Goal: Task Accomplishment & Management: Use online tool/utility

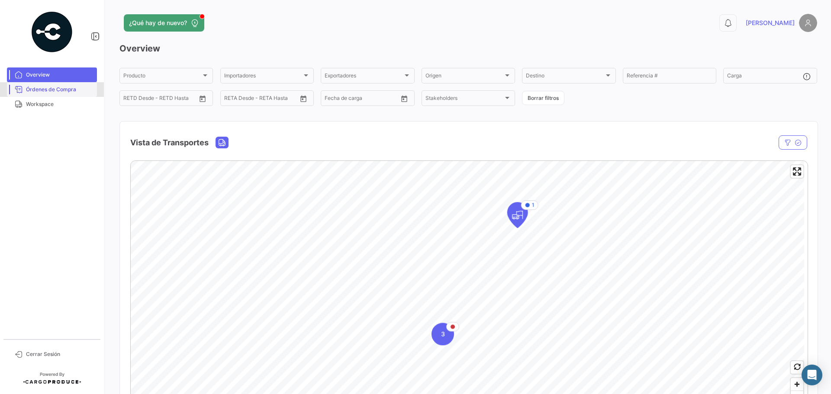
click at [35, 87] on span "Órdenes de Compra" at bounding box center [60, 90] width 68 height 8
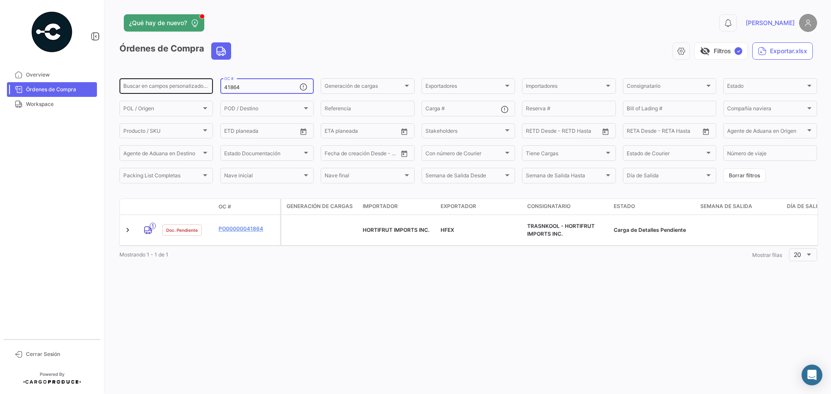
drag, startPoint x: 251, startPoint y: 88, endPoint x: 197, endPoint y: 84, distance: 53.8
click at [0, 0] on div "Buscar en [PERSON_NAME] personalizados... 41864 OC # Generación [PERSON_NAME] G…" at bounding box center [0, 0] width 0 height 0
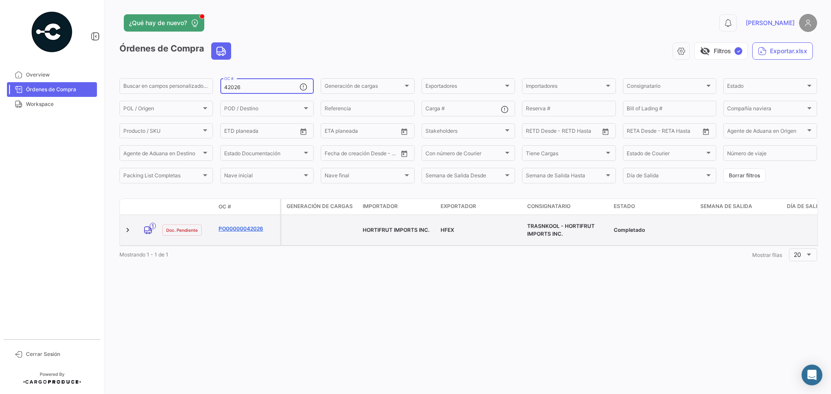
type input "42026"
click at [232, 226] on link "PO00000042026" at bounding box center [248, 229] width 58 height 8
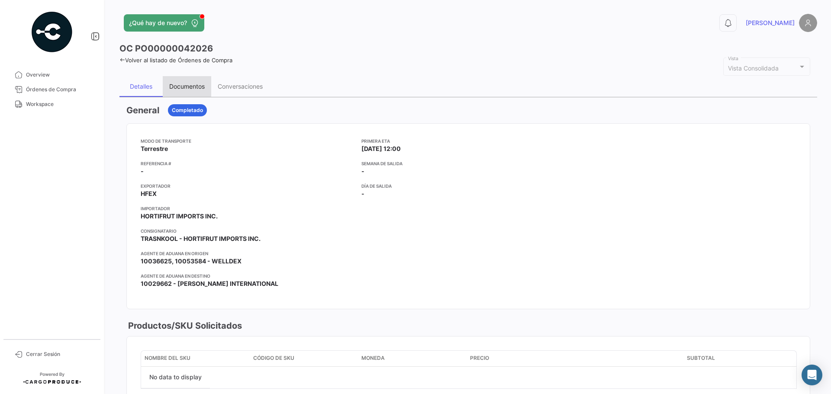
click at [182, 83] on div "Documentos" at bounding box center [186, 86] width 35 height 7
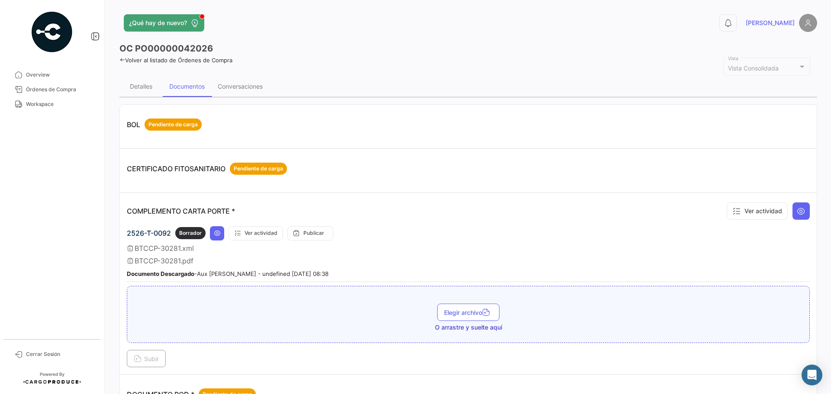
scroll to position [130, 0]
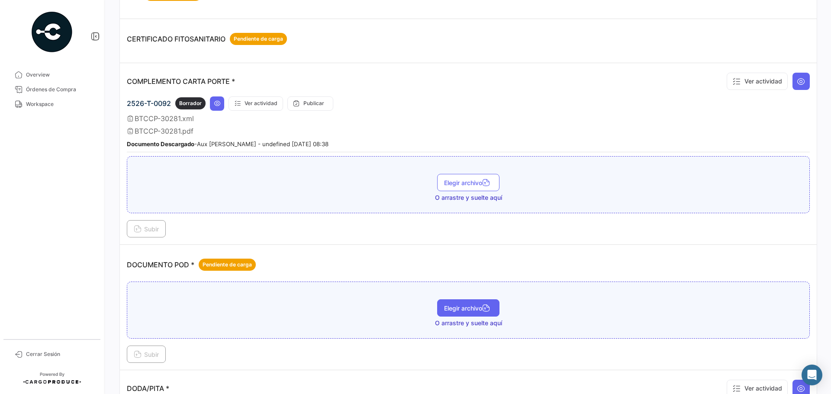
click at [466, 315] on button "Elegir archivo" at bounding box center [468, 307] width 62 height 17
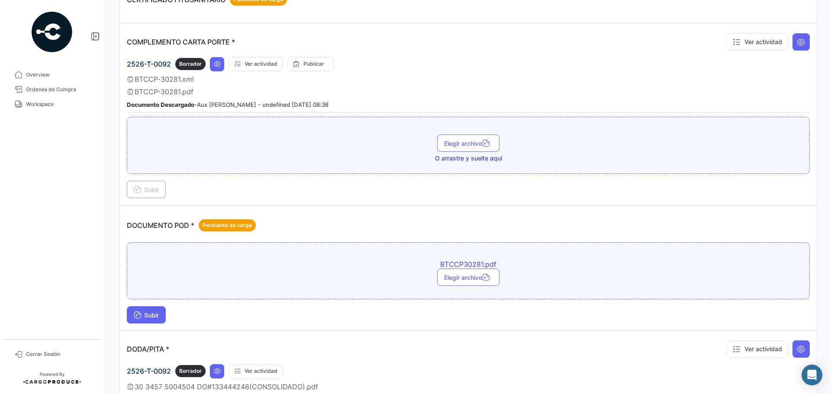
scroll to position [216, 0]
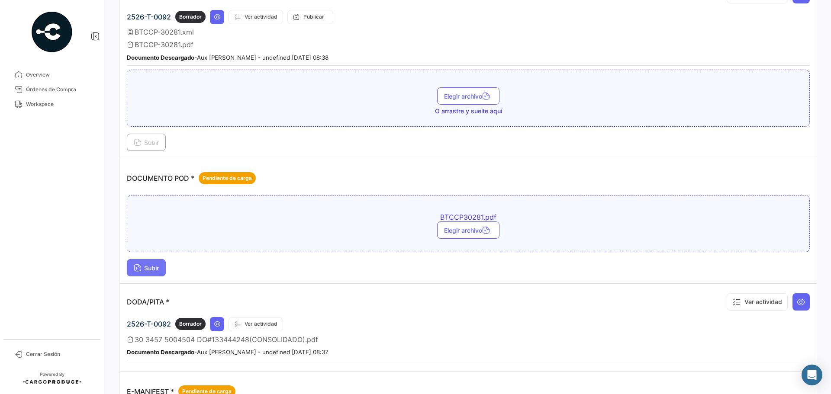
click at [145, 267] on span "Subir" at bounding box center [146, 267] width 25 height 7
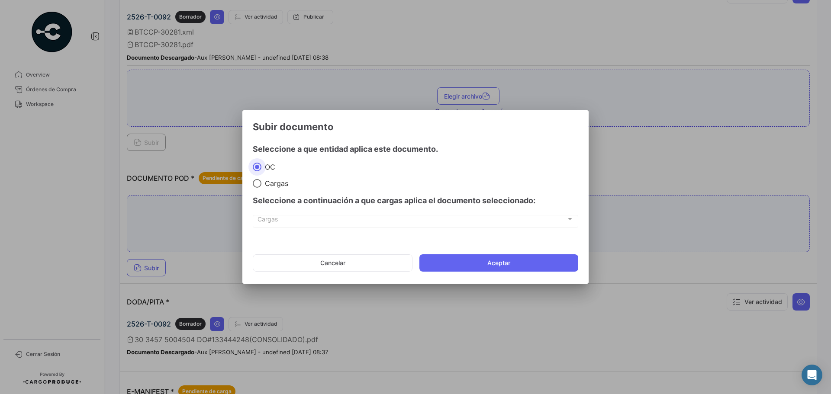
click at [270, 180] on span "Cargas" at bounding box center [274, 183] width 27 height 9
click at [261, 180] on input "Cargas" at bounding box center [257, 183] width 9 height 9
radio input "true"
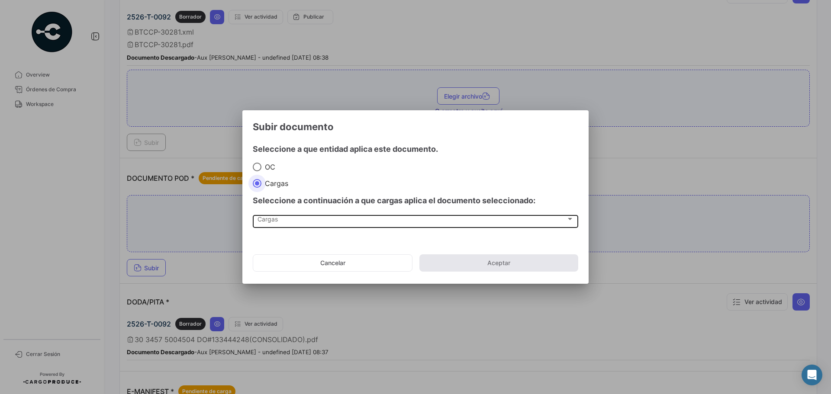
click at [276, 216] on div "Cargas Cargas" at bounding box center [415, 221] width 316 height 15
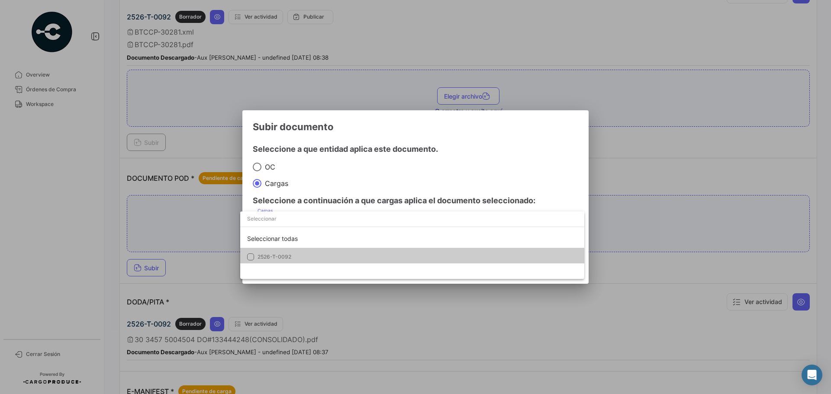
click at [314, 256] on span "2526-T-0092" at bounding box center [317, 257] width 121 height 8
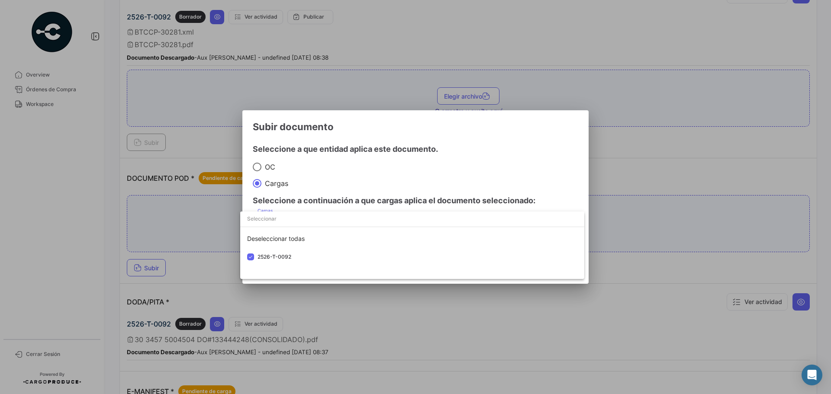
click at [509, 165] on div at bounding box center [415, 197] width 831 height 394
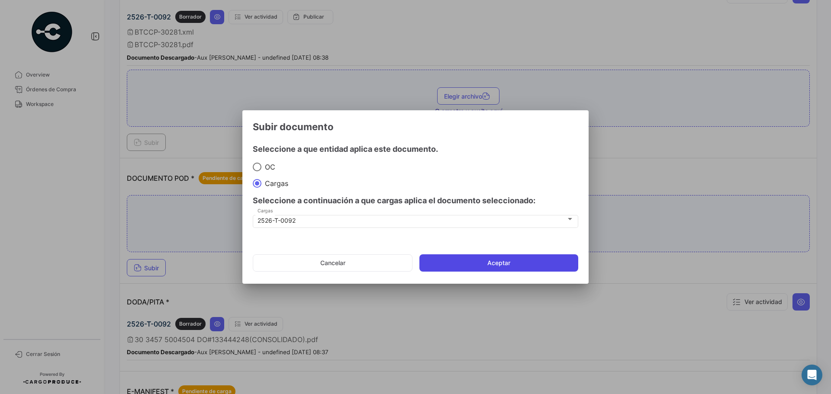
click at [506, 259] on button "Aceptar" at bounding box center [498, 262] width 159 height 17
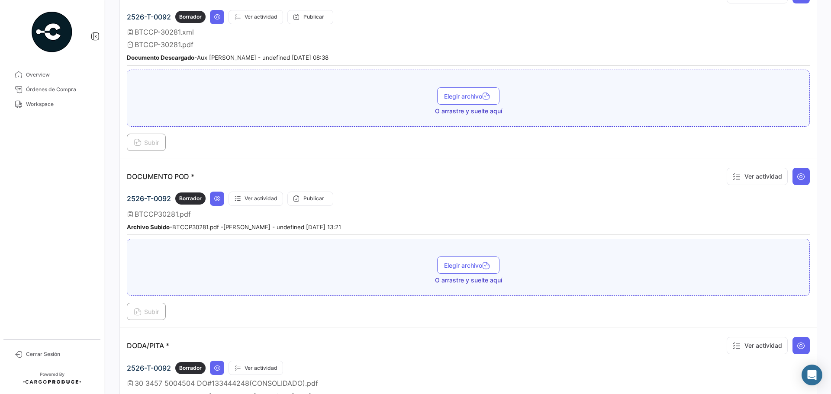
click at [42, 90] on span "Órdenes de Compra" at bounding box center [60, 90] width 68 height 8
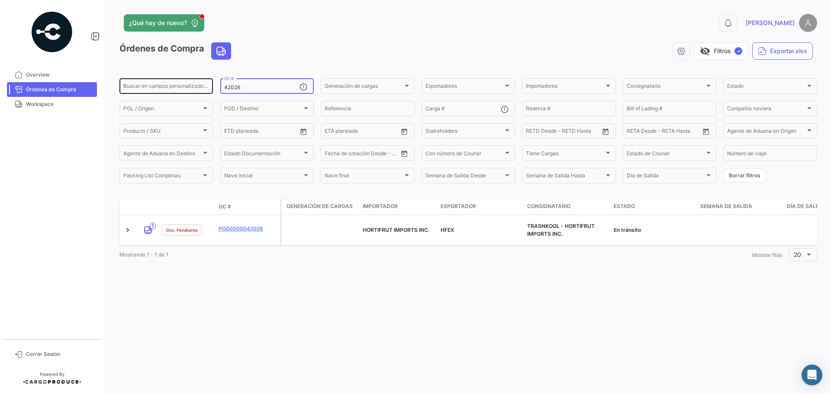
drag, startPoint x: 254, startPoint y: 87, endPoint x: 212, endPoint y: 87, distance: 41.5
click at [0, 0] on div "Buscar en [PERSON_NAME] personalizados... 42026 OC # Generación [PERSON_NAME] G…" at bounding box center [0, 0] width 0 height 0
click at [247, 87] on input "42041" at bounding box center [261, 87] width 75 height 6
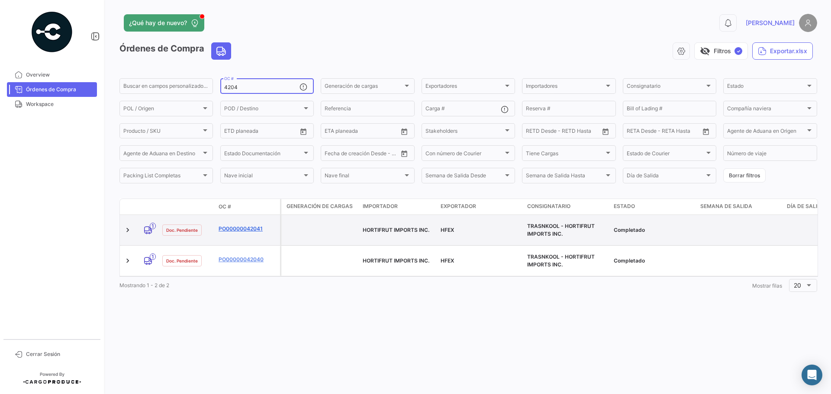
type input "4204"
click at [253, 228] on link "PO00000042041" at bounding box center [248, 229] width 58 height 8
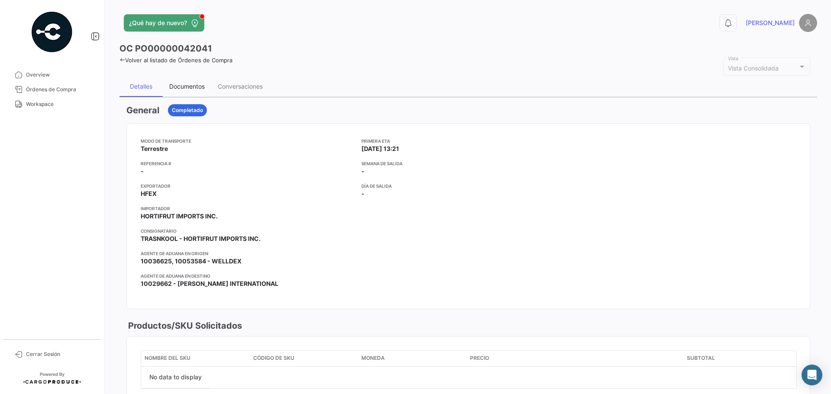
click at [191, 84] on div "Documentos" at bounding box center [186, 86] width 35 height 7
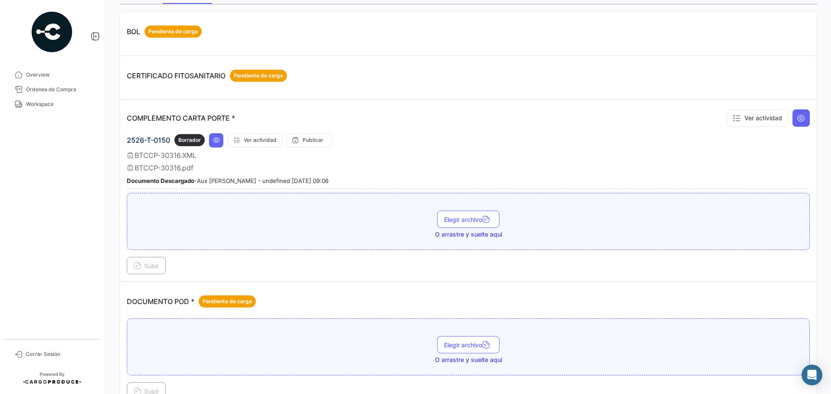
scroll to position [216, 0]
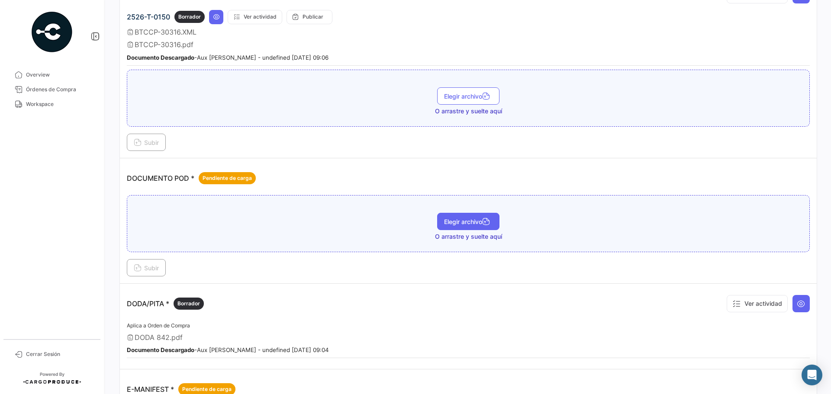
click at [462, 225] on span "Elegir archivo" at bounding box center [468, 221] width 48 height 7
click at [155, 264] on span "Subir" at bounding box center [146, 267] width 25 height 7
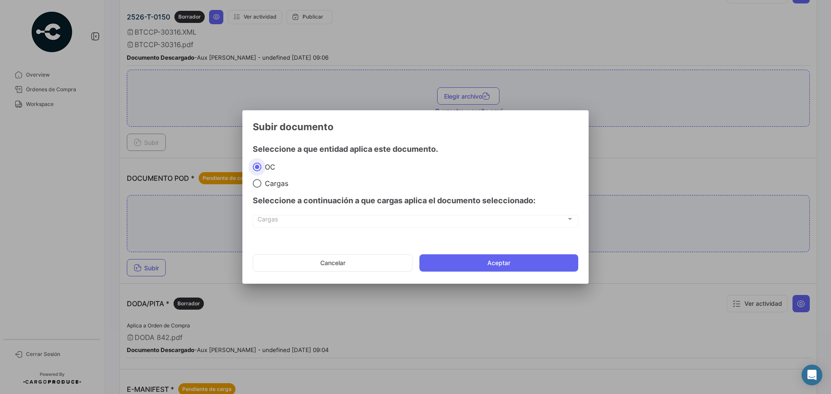
click at [273, 184] on span "Cargas" at bounding box center [274, 183] width 27 height 9
click at [261, 184] on input "Cargas" at bounding box center [257, 183] width 9 height 9
radio input "true"
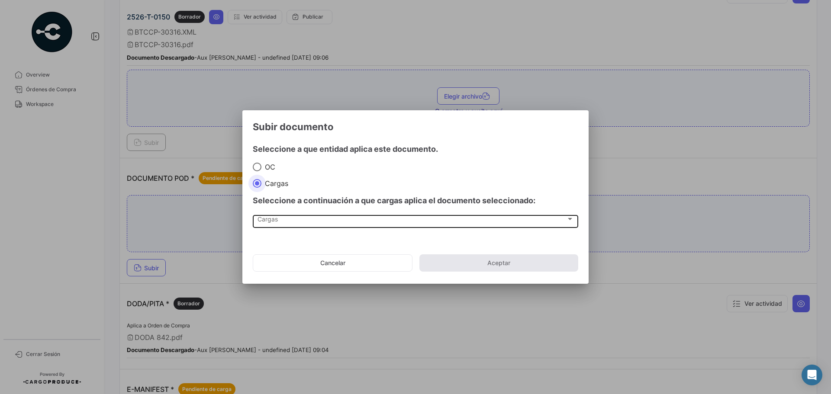
click at [293, 218] on div "Cargas" at bounding box center [411, 220] width 309 height 7
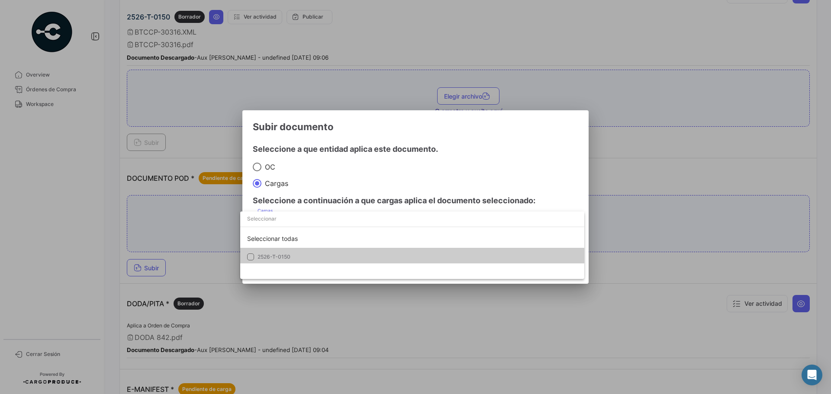
click at [292, 257] on span "2526-T-0150" at bounding box center [317, 257] width 121 height 8
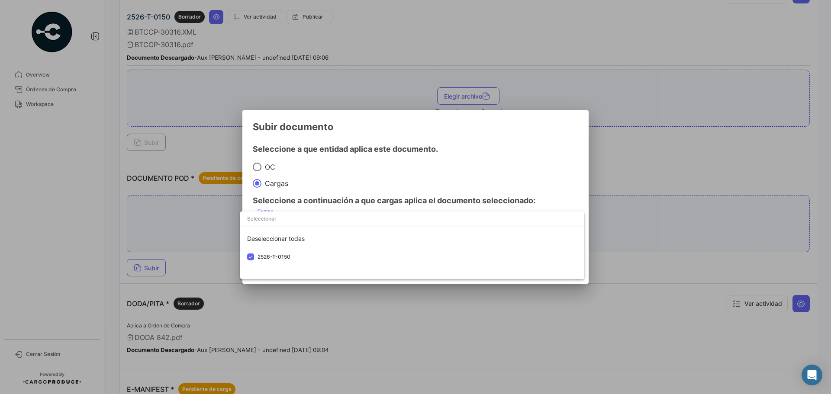
click at [527, 133] on div at bounding box center [415, 197] width 831 height 394
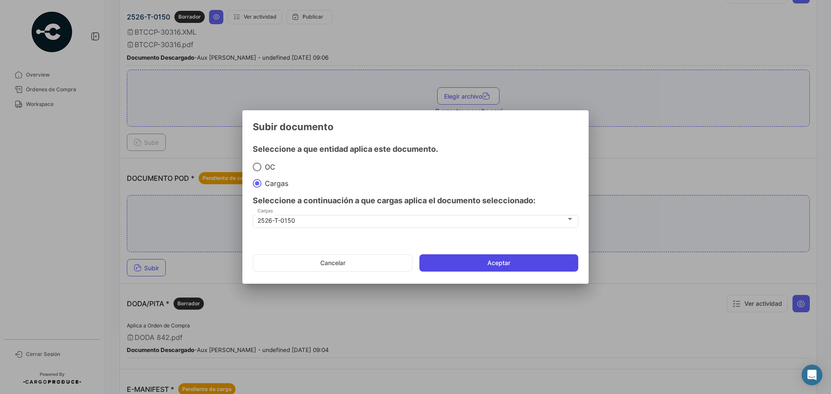
click at [514, 262] on button "Aceptar" at bounding box center [498, 262] width 159 height 17
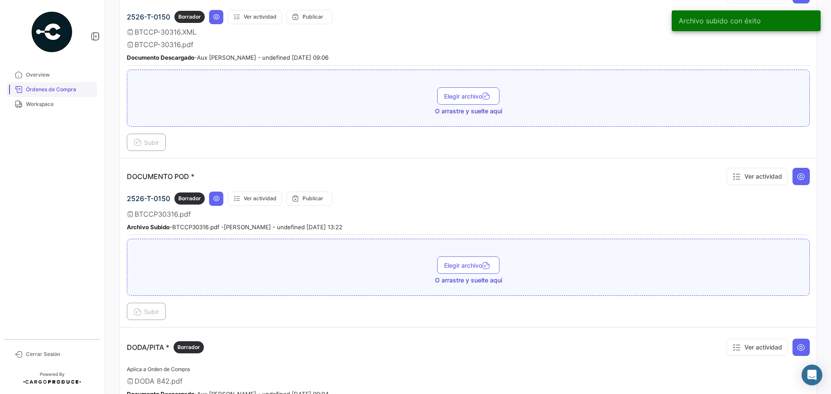
click at [51, 92] on span "Órdenes de Compra" at bounding box center [60, 90] width 68 height 8
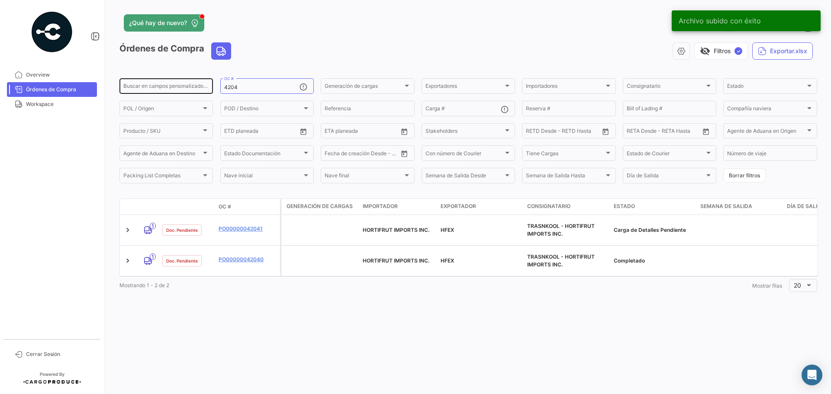
drag, startPoint x: 232, startPoint y: 87, endPoint x: 197, endPoint y: 81, distance: 35.1
click at [0, 0] on div "Buscar en [PERSON_NAME] personalizados... 4204 OC # Generación [PERSON_NAME] Ge…" at bounding box center [0, 0] width 0 height 0
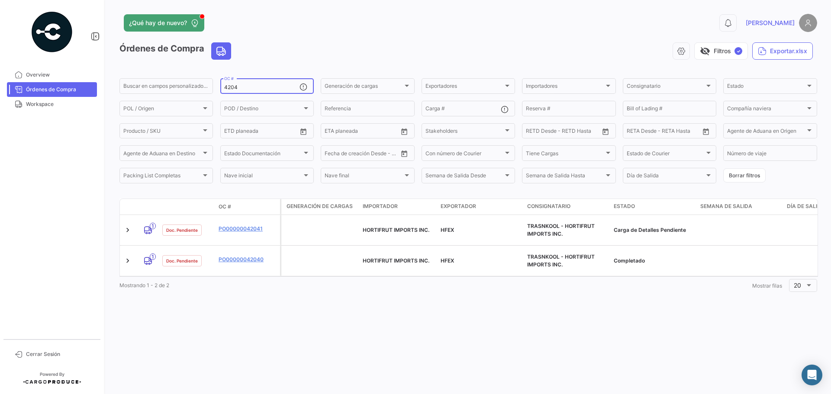
click at [247, 87] on input "4204" at bounding box center [261, 87] width 75 height 6
drag, startPoint x: 234, startPoint y: 86, endPoint x: 221, endPoint y: 86, distance: 13.0
click at [221, 86] on div "4204 OC #" at bounding box center [266, 85] width 93 height 17
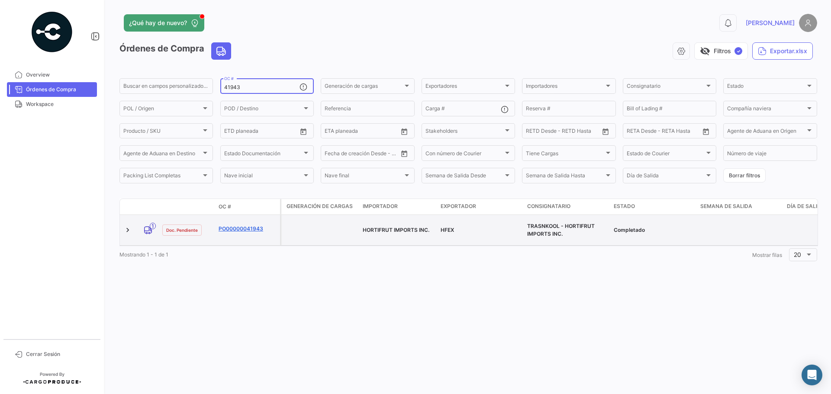
type input "41943"
click at [249, 225] on link "PO00000041943" at bounding box center [248, 229] width 58 height 8
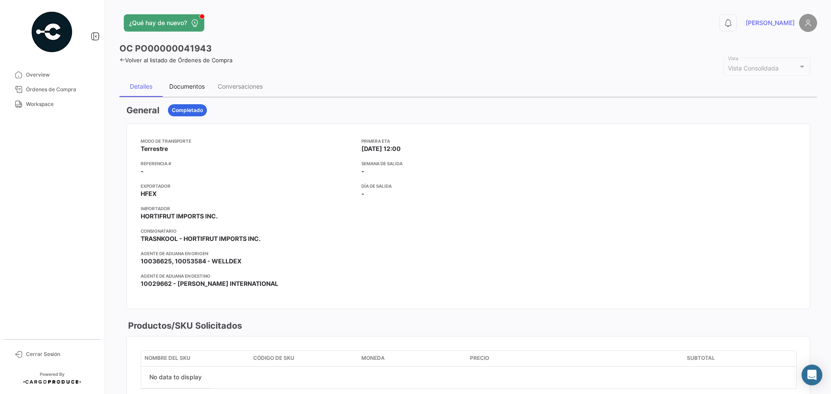
click at [182, 84] on div "Documentos" at bounding box center [186, 86] width 35 height 7
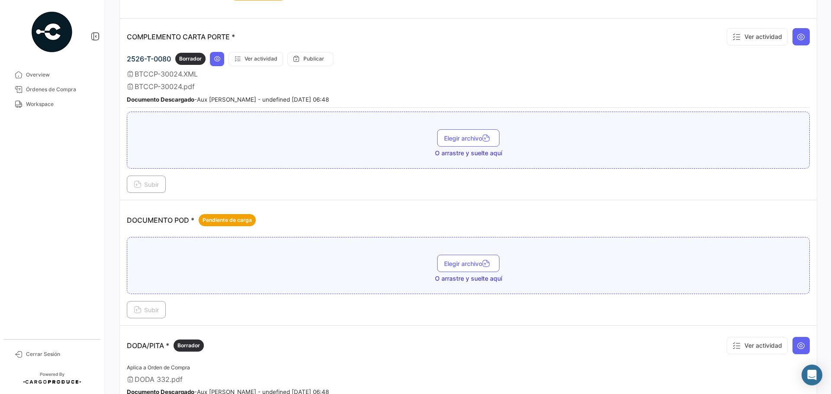
scroll to position [216, 0]
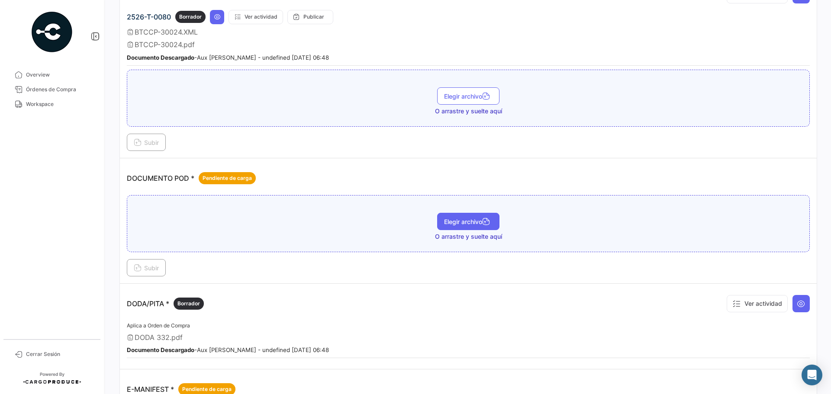
click at [444, 222] on span "Elegir archivo" at bounding box center [468, 221] width 48 height 7
click at [151, 264] on span "Subir" at bounding box center [146, 267] width 25 height 7
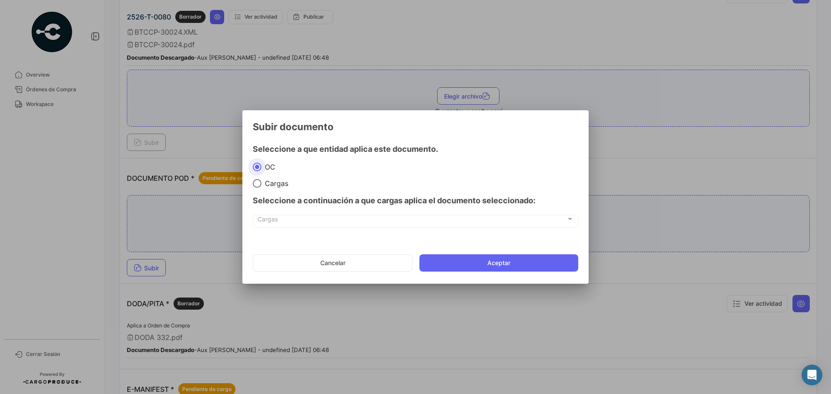
click at [267, 185] on span "Cargas" at bounding box center [274, 183] width 27 height 9
click at [261, 185] on input "Cargas" at bounding box center [257, 183] width 9 height 9
radio input "true"
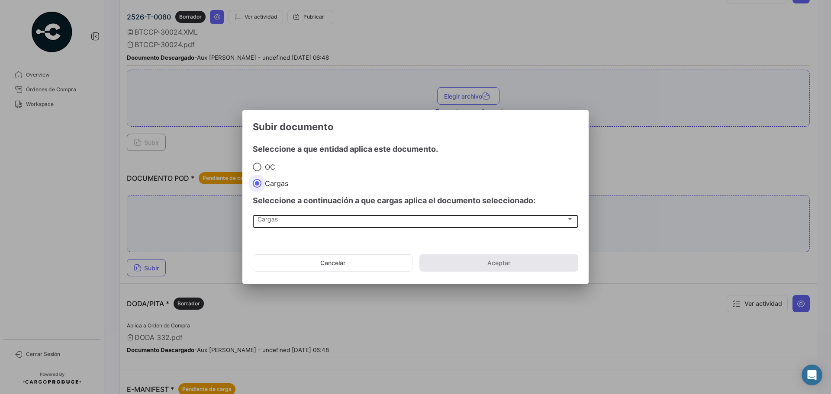
click at [294, 220] on div "Cargas" at bounding box center [411, 220] width 309 height 7
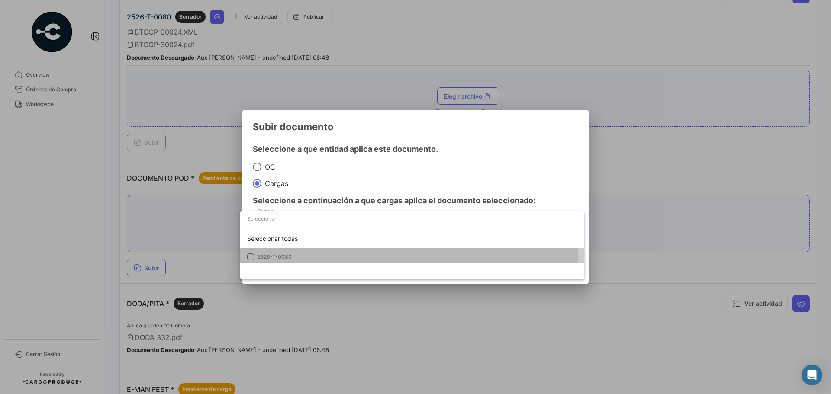
click at [300, 257] on span "2526-T-0080" at bounding box center [317, 257] width 121 height 8
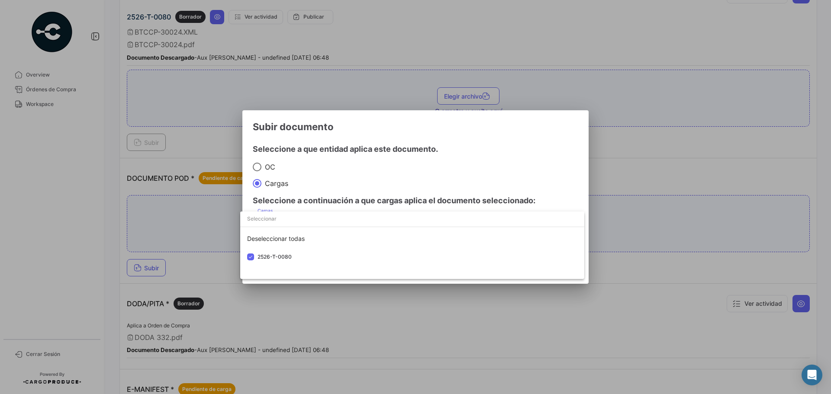
click at [508, 154] on div at bounding box center [415, 197] width 831 height 394
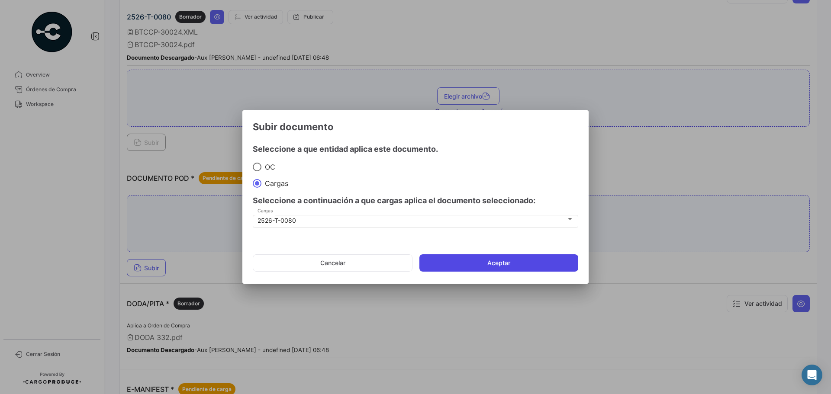
click at [487, 268] on button "Aceptar" at bounding box center [498, 262] width 159 height 17
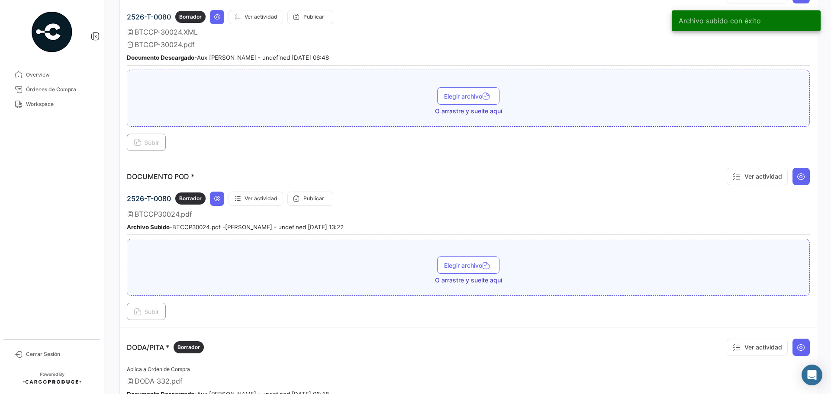
drag, startPoint x: 39, startPoint y: 90, endPoint x: 119, endPoint y: 93, distance: 79.7
click at [39, 90] on span "Órdenes de Compra" at bounding box center [60, 90] width 68 height 8
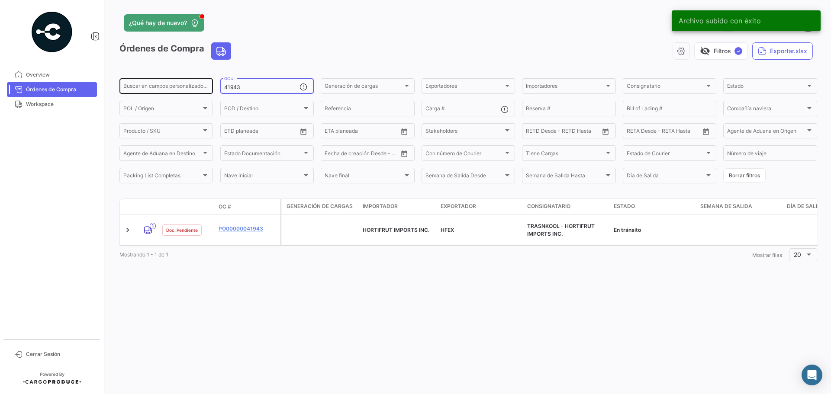
drag, startPoint x: 259, startPoint y: 87, endPoint x: 173, endPoint y: 86, distance: 85.7
click at [0, 0] on div "Buscar en [PERSON_NAME] personalizados... 41943 OC # Generación [PERSON_NAME] G…" at bounding box center [0, 0] width 0 height 0
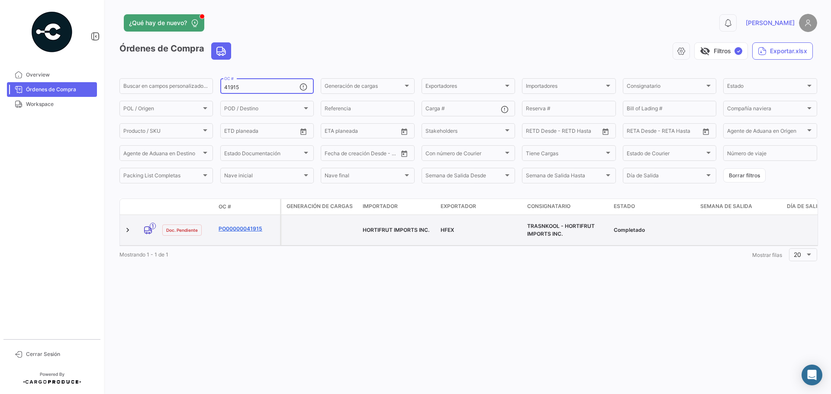
type input "41915"
click at [242, 225] on link "PO00000041915" at bounding box center [248, 229] width 58 height 8
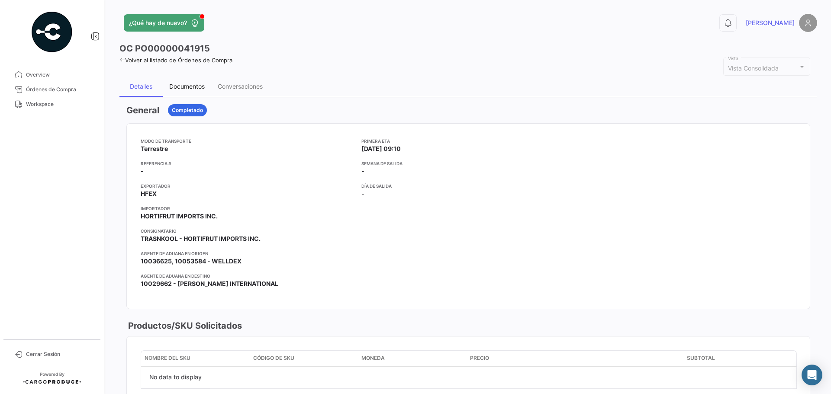
click at [185, 85] on div "Documentos" at bounding box center [186, 86] width 35 height 7
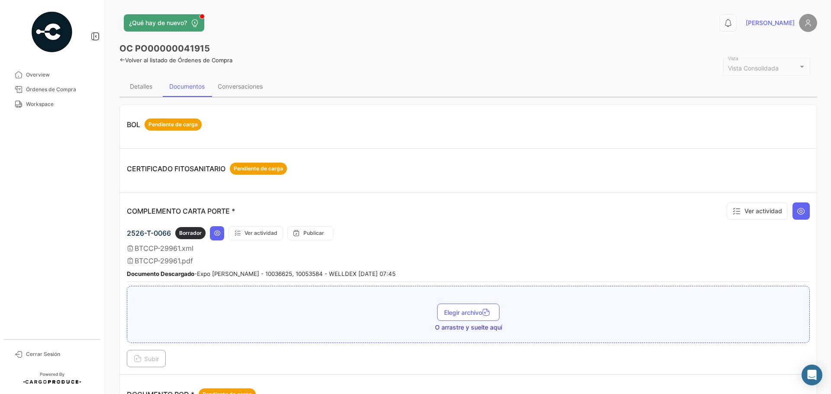
scroll to position [130, 0]
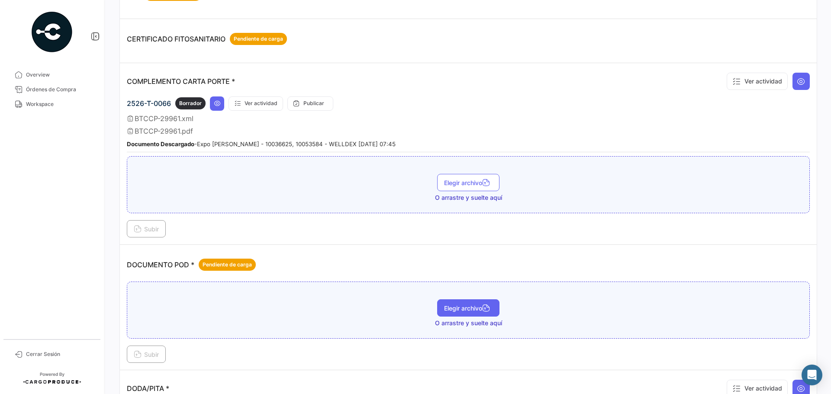
click at [462, 307] on span "Elegir archivo" at bounding box center [468, 308] width 48 height 7
click at [154, 352] on span "Subir" at bounding box center [146, 354] width 25 height 7
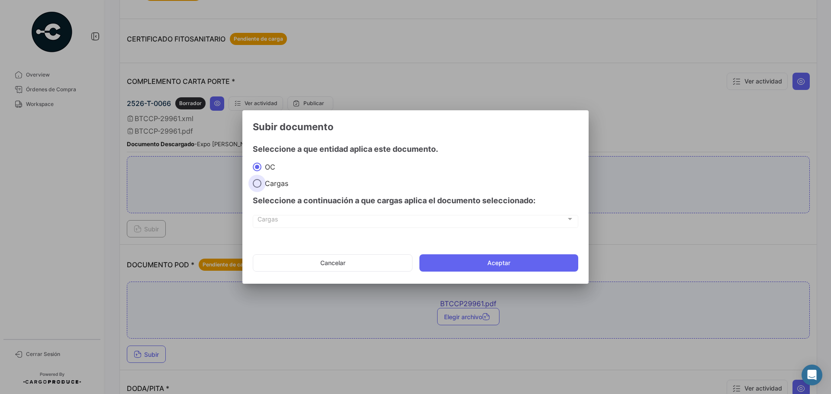
click at [270, 183] on span "Cargas" at bounding box center [274, 183] width 27 height 9
click at [261, 183] on input "Cargas" at bounding box center [257, 183] width 9 height 9
radio input "true"
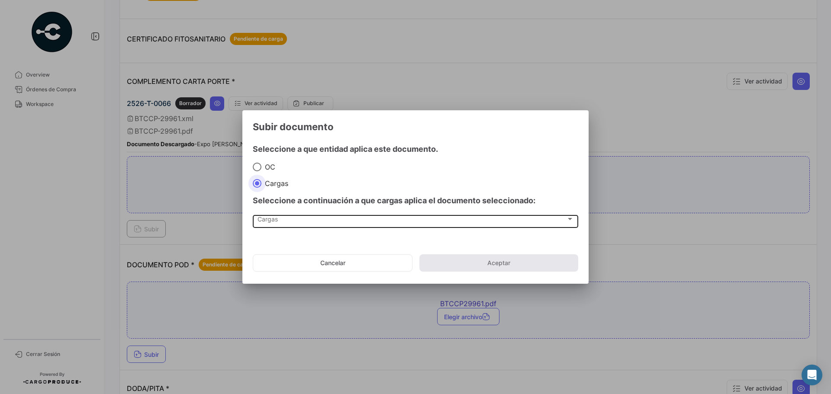
click at [308, 219] on div "Cargas" at bounding box center [411, 220] width 309 height 7
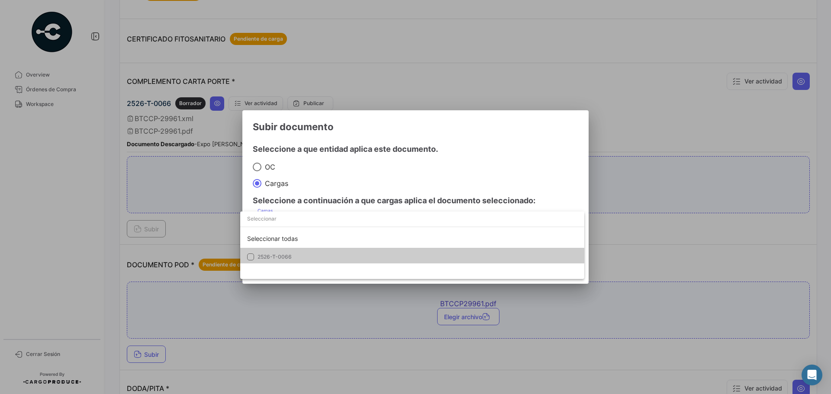
click at [293, 254] on span "2526-T-0066" at bounding box center [317, 257] width 121 height 8
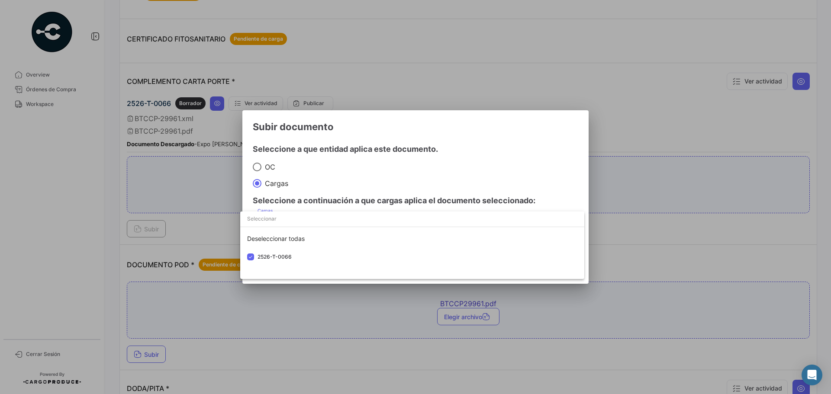
drag, startPoint x: 481, startPoint y: 169, endPoint x: 483, endPoint y: 176, distance: 6.8
click at [481, 170] on div at bounding box center [415, 197] width 831 height 394
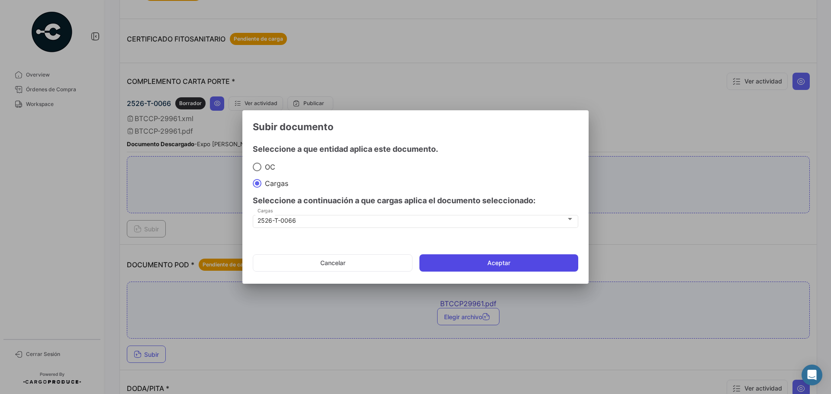
click at [480, 264] on button "Aceptar" at bounding box center [498, 262] width 159 height 17
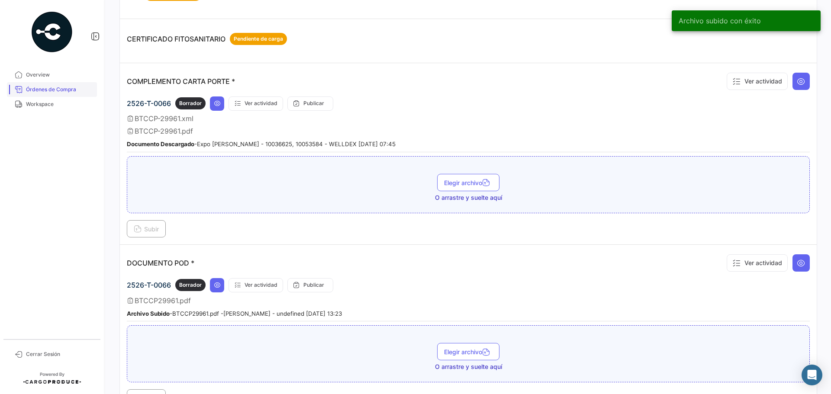
click at [61, 88] on span "Órdenes de Compra" at bounding box center [60, 90] width 68 height 8
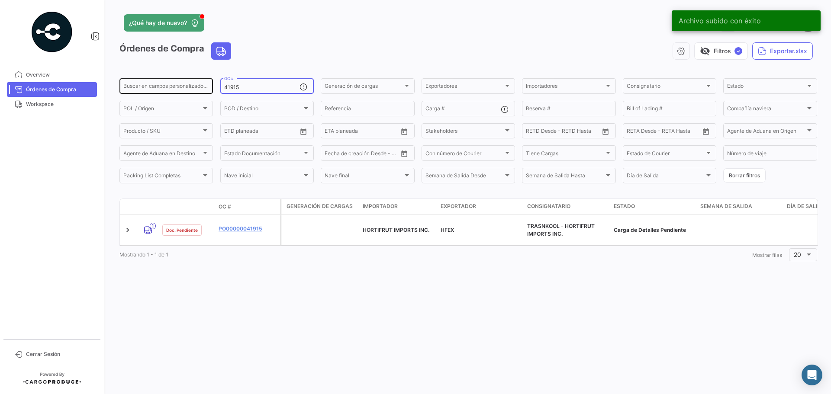
drag, startPoint x: 258, startPoint y: 87, endPoint x: 186, endPoint y: 88, distance: 71.4
click at [0, 0] on div "Buscar en [PERSON_NAME] personalizados... 41915 OC # Generación [PERSON_NAME] G…" at bounding box center [0, 0] width 0 height 0
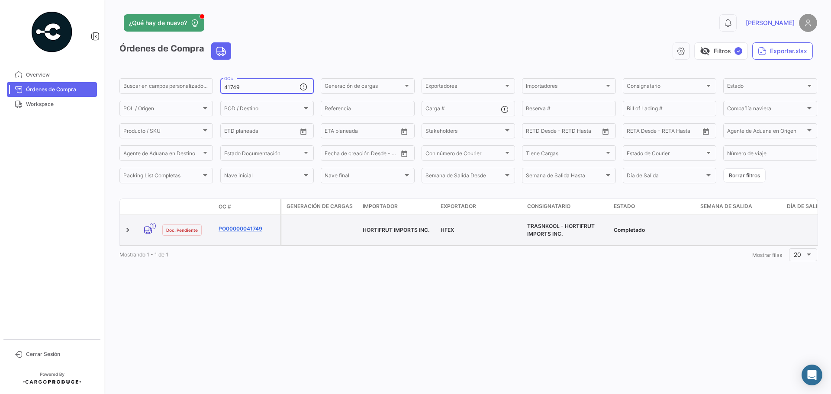
type input "41749"
click at [233, 226] on link "PO00000041749" at bounding box center [248, 229] width 58 height 8
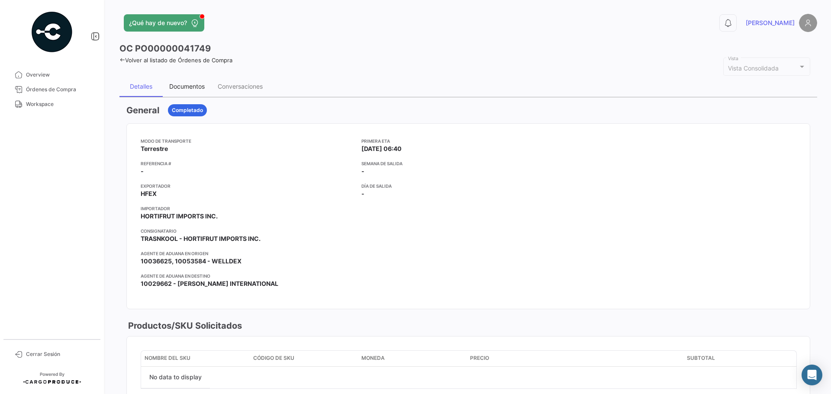
click at [191, 86] on div "Documentos" at bounding box center [186, 86] width 35 height 7
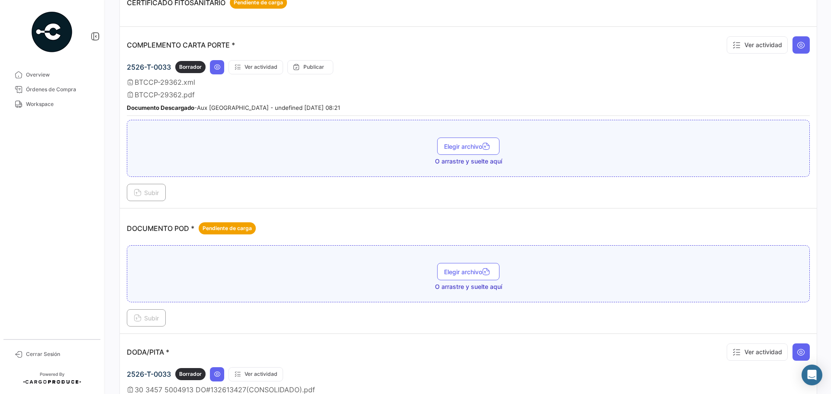
scroll to position [216, 0]
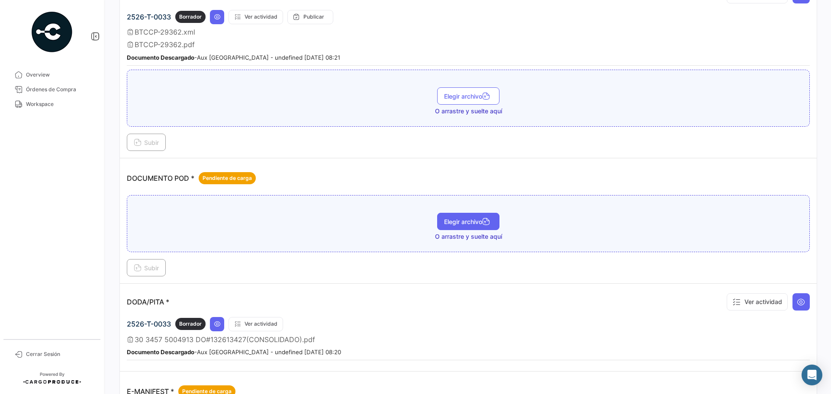
click at [470, 221] on span "Elegir archivo" at bounding box center [468, 221] width 48 height 7
click at [150, 269] on span "Subir" at bounding box center [146, 267] width 25 height 7
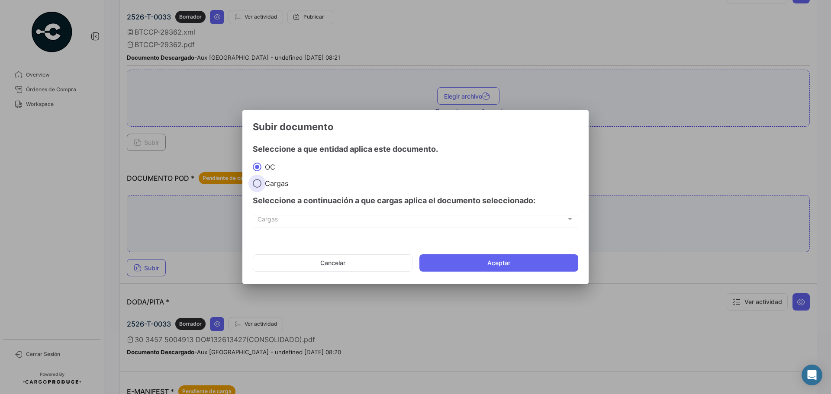
click at [260, 181] on span at bounding box center [257, 183] width 9 height 9
click at [260, 181] on input "Cargas" at bounding box center [257, 183] width 9 height 9
radio input "true"
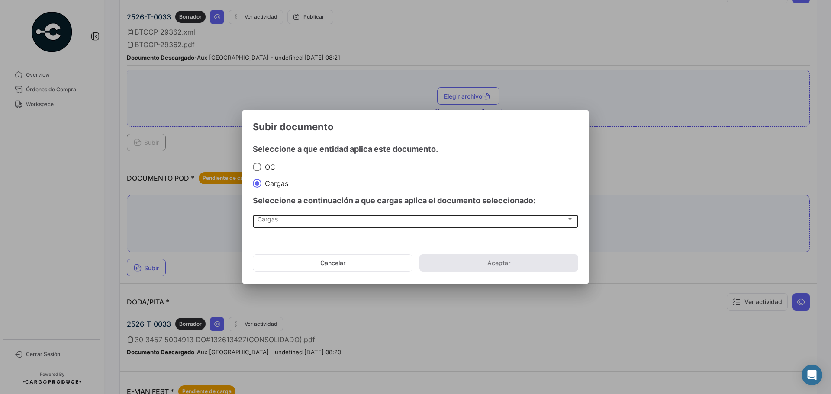
click at [299, 225] on div "Cargas Cargas" at bounding box center [415, 221] width 316 height 15
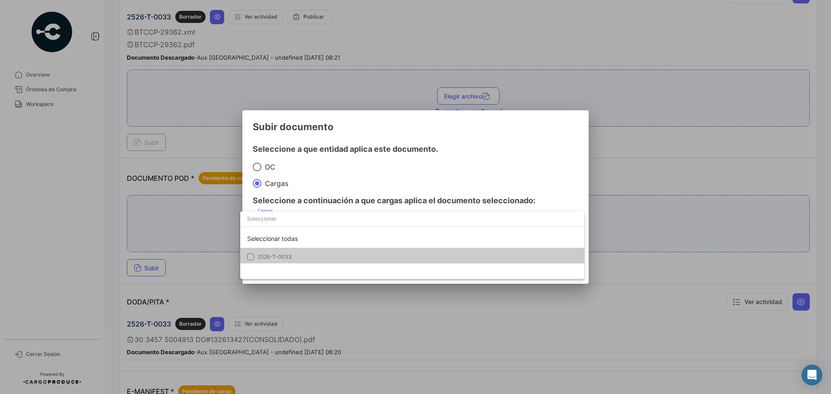
click at [296, 255] on span "2526-T-0033" at bounding box center [317, 257] width 121 height 8
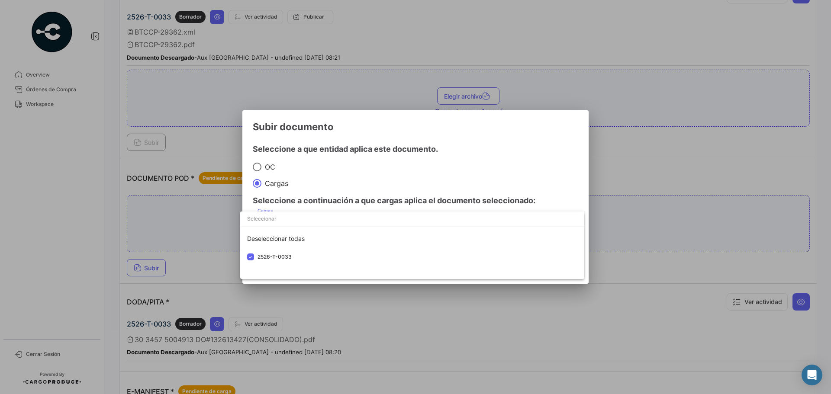
click at [466, 174] on div at bounding box center [415, 197] width 831 height 394
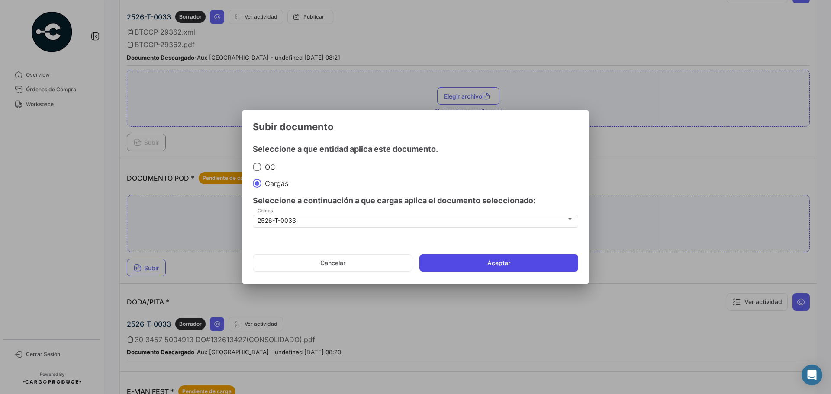
click at [470, 262] on button "Aceptar" at bounding box center [498, 262] width 159 height 17
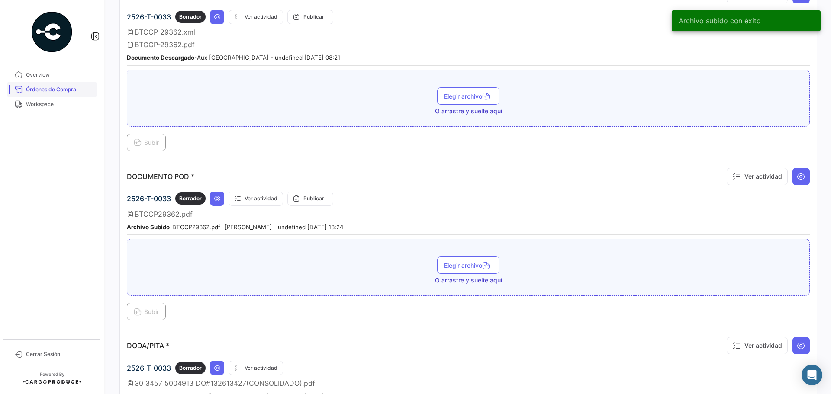
click at [62, 92] on span "Órdenes de Compra" at bounding box center [60, 90] width 68 height 8
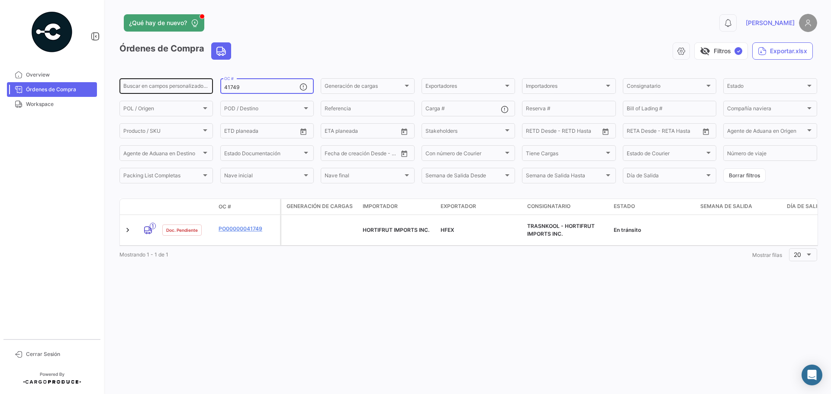
drag, startPoint x: 248, startPoint y: 89, endPoint x: 210, endPoint y: 86, distance: 38.2
click at [0, 0] on div "Buscar en [PERSON_NAME] personalizados... 41749 OC # Generación [PERSON_NAME] G…" at bounding box center [0, 0] width 0 height 0
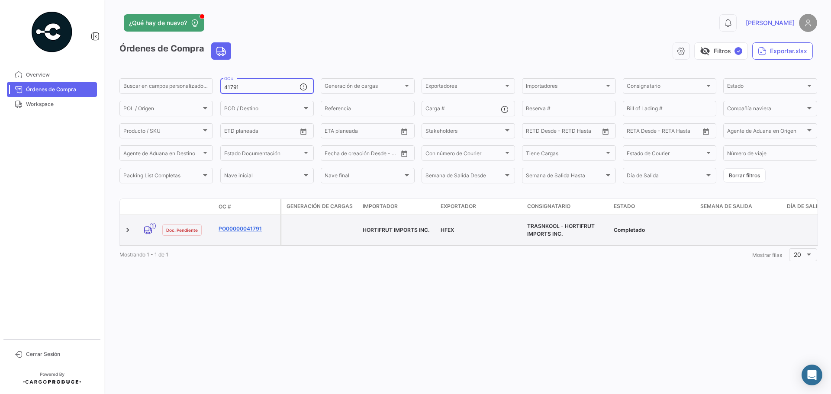
type input "41791"
click at [239, 227] on link "PO00000041791" at bounding box center [248, 229] width 58 height 8
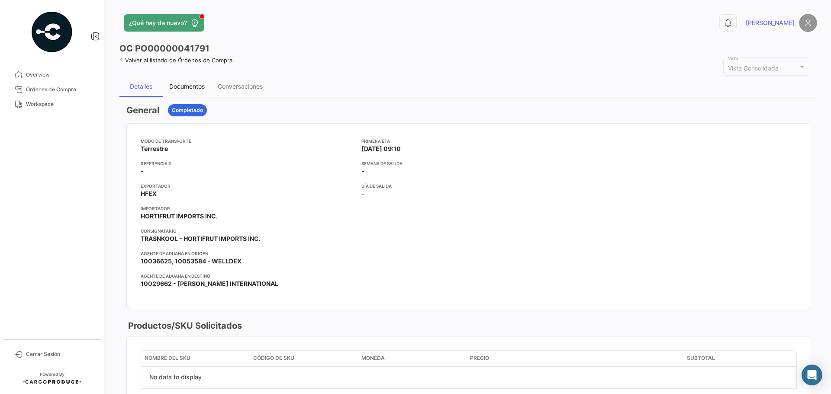
click at [188, 90] on div "Documentos" at bounding box center [186, 86] width 35 height 7
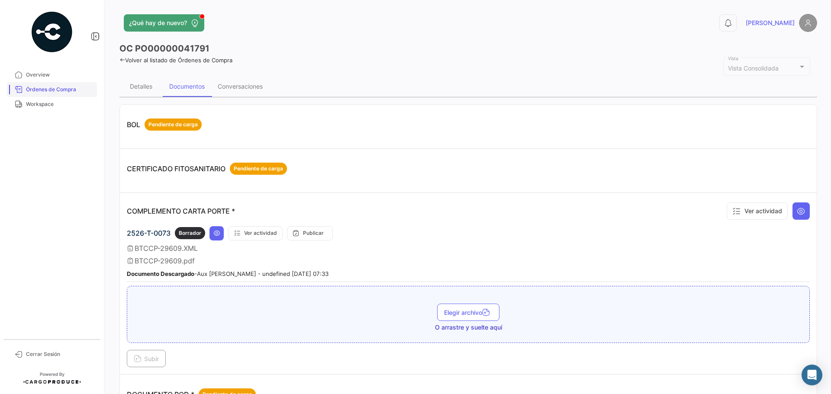
click at [47, 86] on span "Órdenes de Compra" at bounding box center [60, 90] width 68 height 8
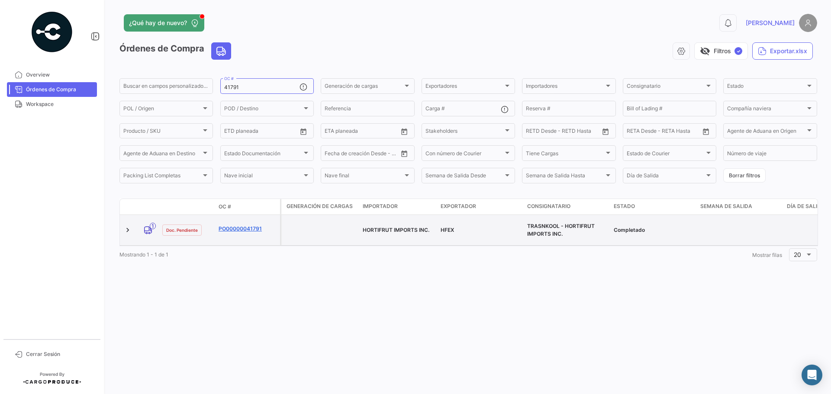
click at [248, 225] on link "PO00000041791" at bounding box center [248, 229] width 58 height 8
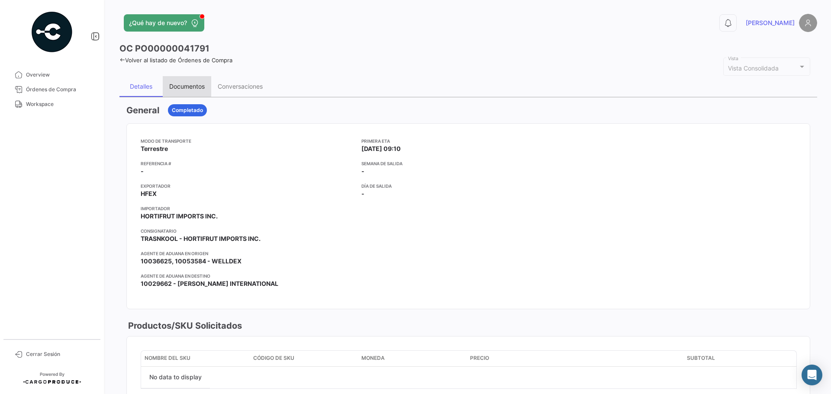
click at [180, 88] on div "Documentos" at bounding box center [186, 86] width 35 height 7
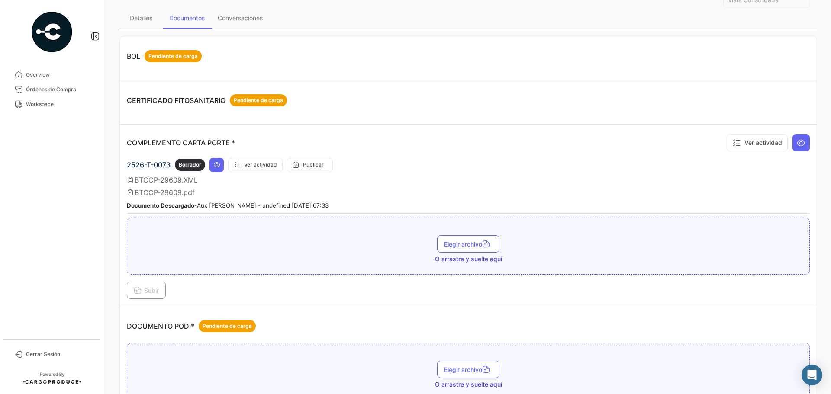
scroll to position [173, 0]
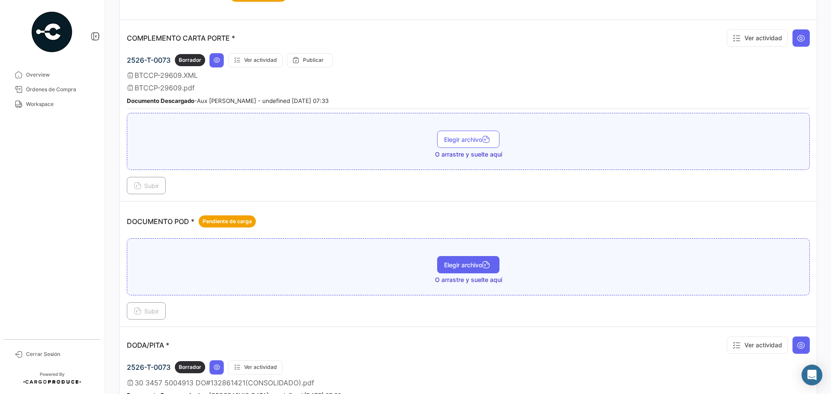
click at [448, 265] on span "Elegir archivo" at bounding box center [468, 264] width 48 height 7
click at [142, 310] on span "Subir" at bounding box center [146, 311] width 25 height 7
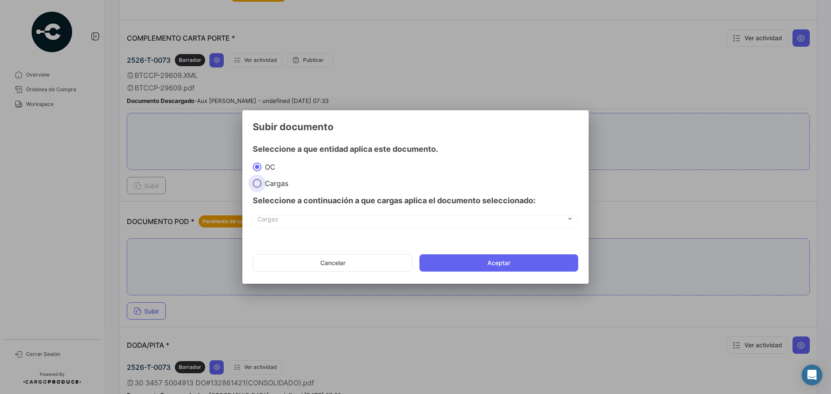
click at [268, 186] on span "Cargas" at bounding box center [274, 183] width 27 height 9
click at [261, 186] on input "Cargas" at bounding box center [257, 183] width 9 height 9
radio input "true"
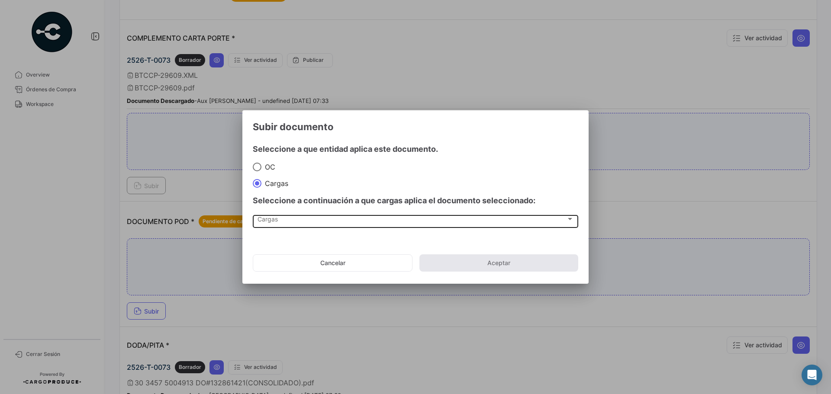
click at [277, 226] on div "Cargas Cargas" at bounding box center [415, 221] width 316 height 15
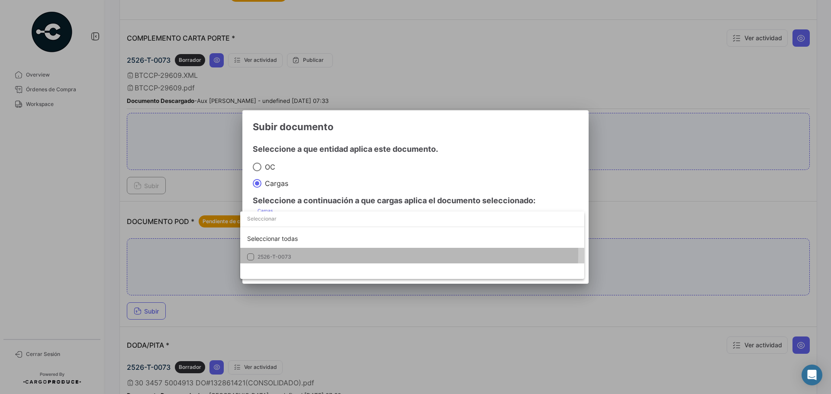
click at [272, 253] on span "2526-T-0073" at bounding box center [317, 257] width 121 height 8
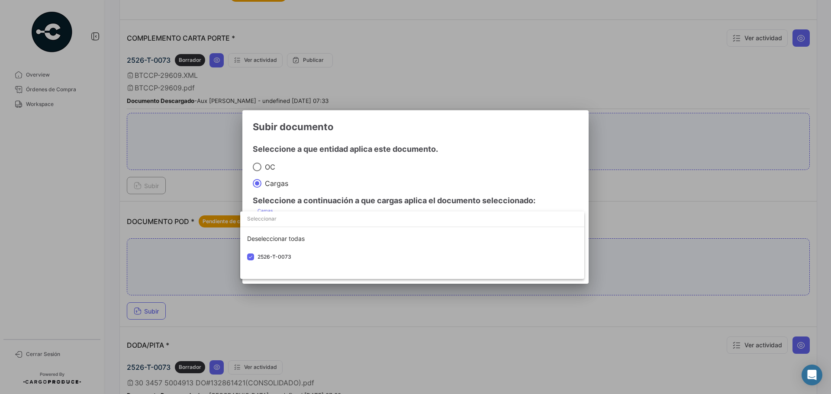
click at [482, 154] on div at bounding box center [415, 197] width 831 height 394
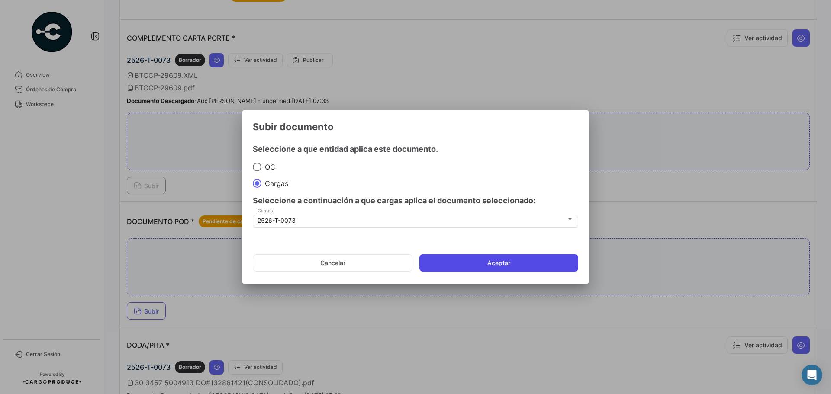
click at [479, 265] on button "Aceptar" at bounding box center [498, 262] width 159 height 17
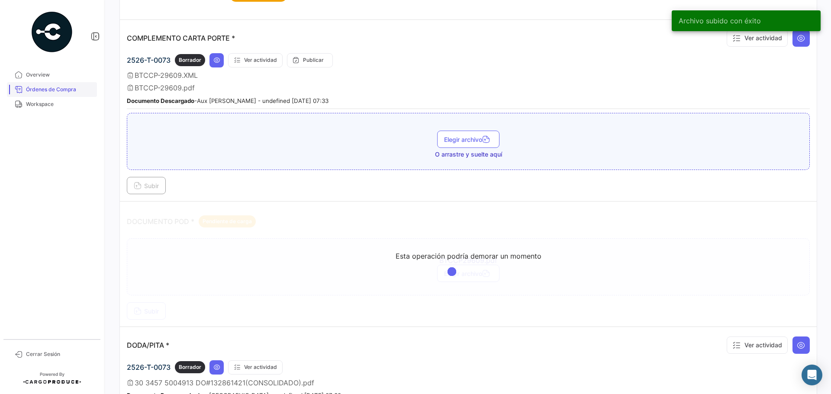
click at [53, 88] on span "Órdenes de Compra" at bounding box center [60, 90] width 68 height 8
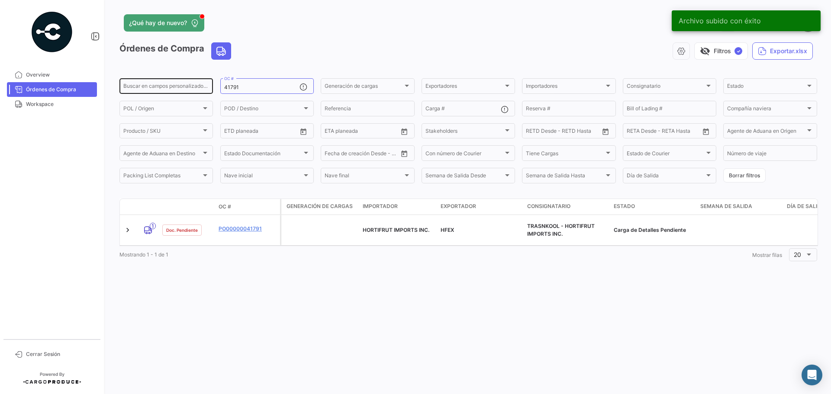
drag, startPoint x: 254, startPoint y: 92, endPoint x: 186, endPoint y: 90, distance: 67.5
click at [0, 0] on div "Buscar en [PERSON_NAME] personalizados... 41791 OC # Generación [PERSON_NAME] G…" at bounding box center [0, 0] width 0 height 0
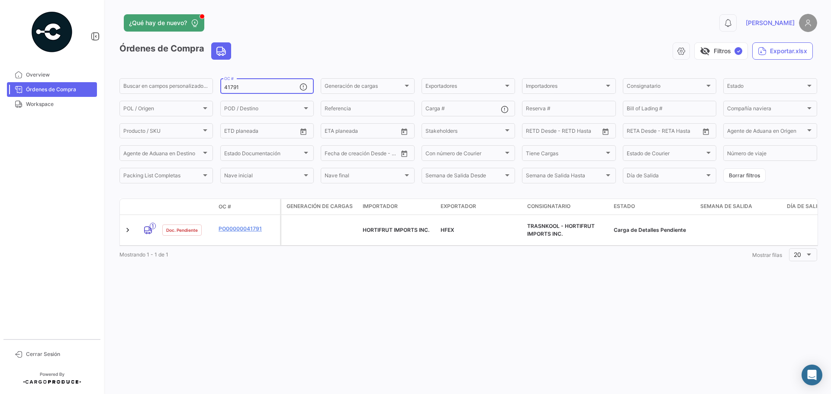
click at [254, 90] on input "41791" at bounding box center [261, 87] width 75 height 6
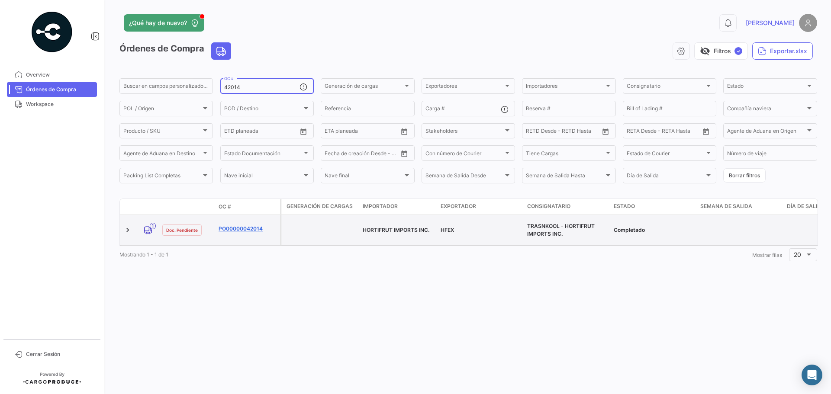
type input "42014"
click at [254, 225] on link "PO00000042014" at bounding box center [248, 229] width 58 height 8
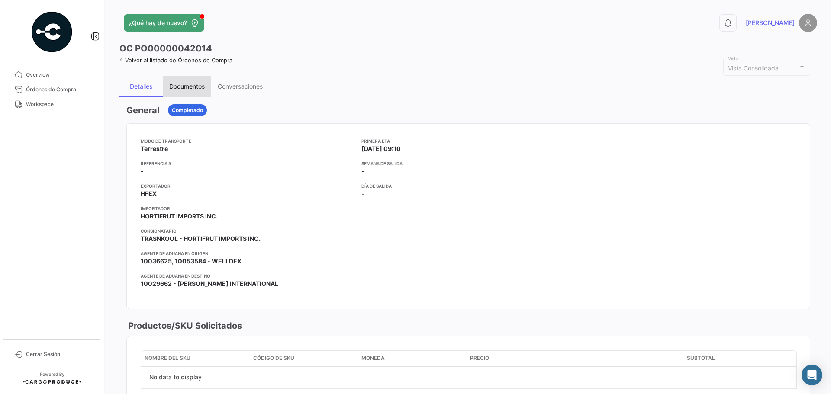
click at [189, 88] on div "Documentos" at bounding box center [186, 86] width 35 height 7
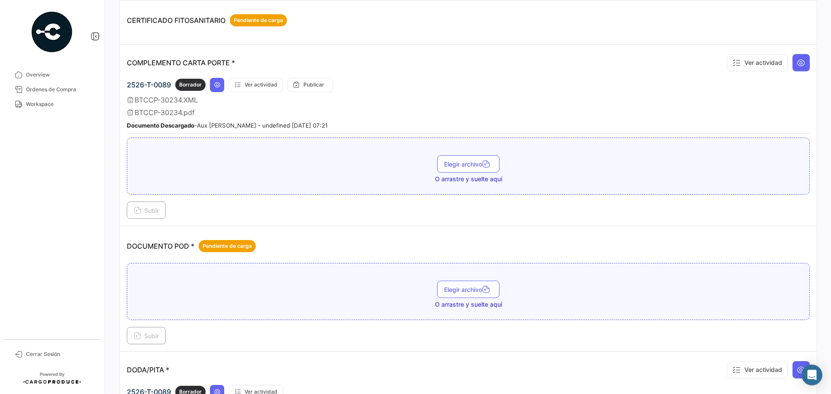
scroll to position [260, 0]
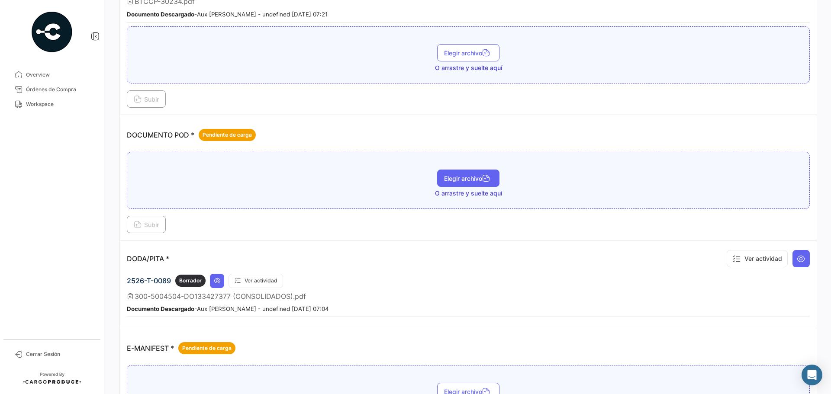
click at [451, 178] on span "Elegir archivo" at bounding box center [468, 178] width 48 height 7
click at [145, 223] on span "Subir" at bounding box center [146, 224] width 25 height 7
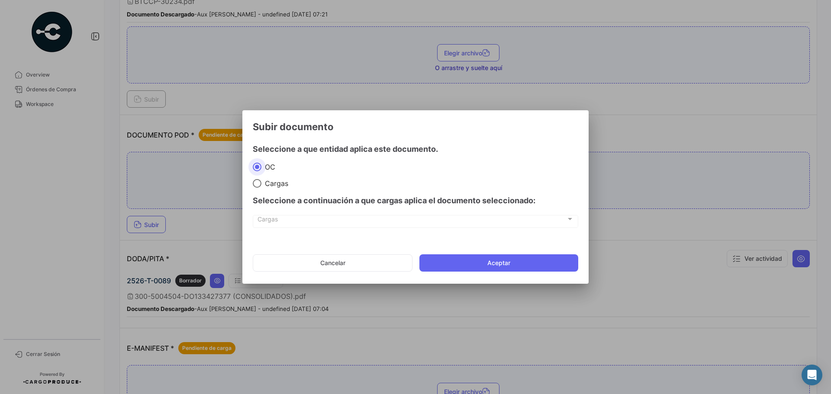
click at [260, 183] on span at bounding box center [257, 183] width 9 height 9
click at [260, 183] on input "Cargas" at bounding box center [257, 183] width 9 height 9
radio input "true"
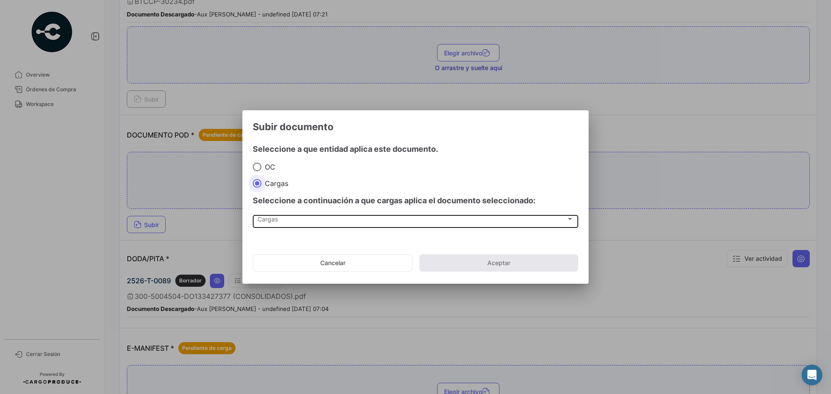
click at [296, 221] on div "Cargas" at bounding box center [411, 220] width 309 height 7
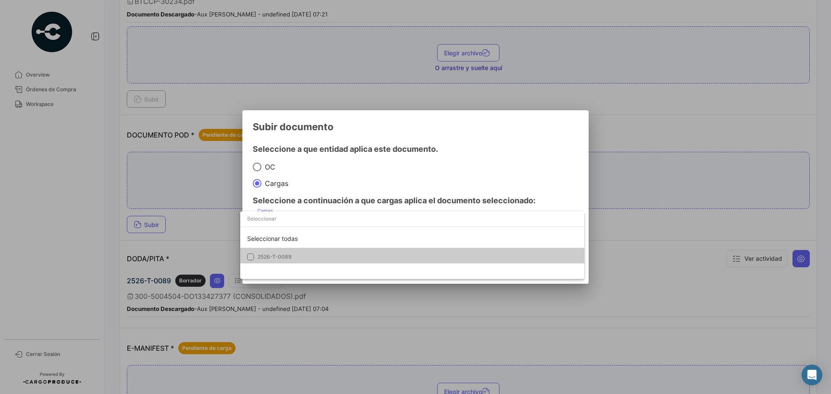
click at [279, 254] on span "2526-T-0089" at bounding box center [274, 257] width 34 height 6
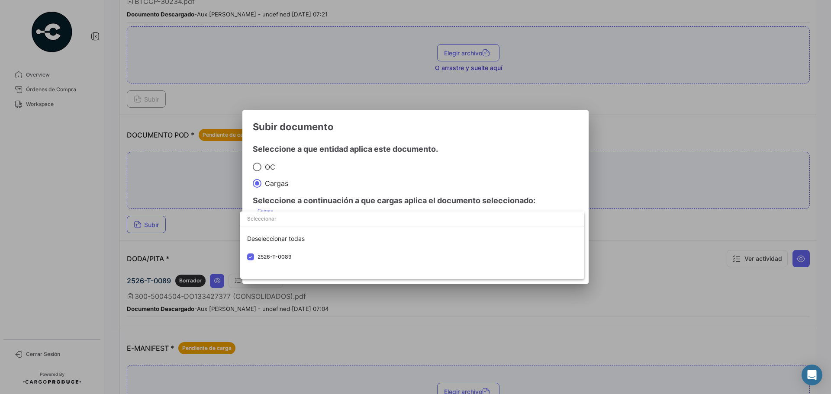
click at [483, 163] on div at bounding box center [415, 197] width 831 height 394
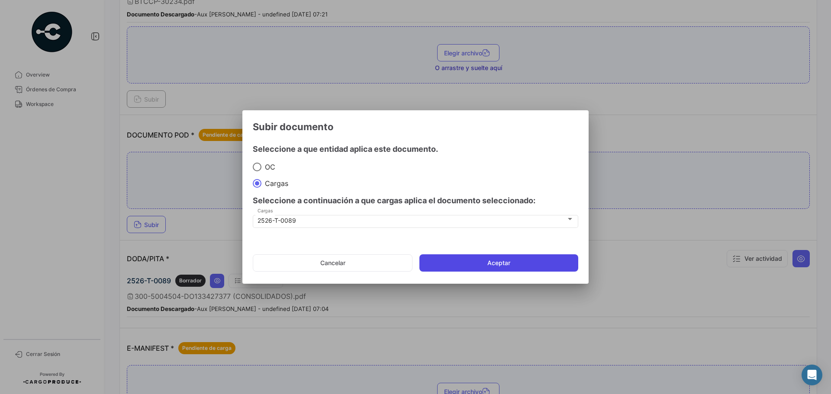
click at [480, 263] on button "Aceptar" at bounding box center [498, 262] width 159 height 17
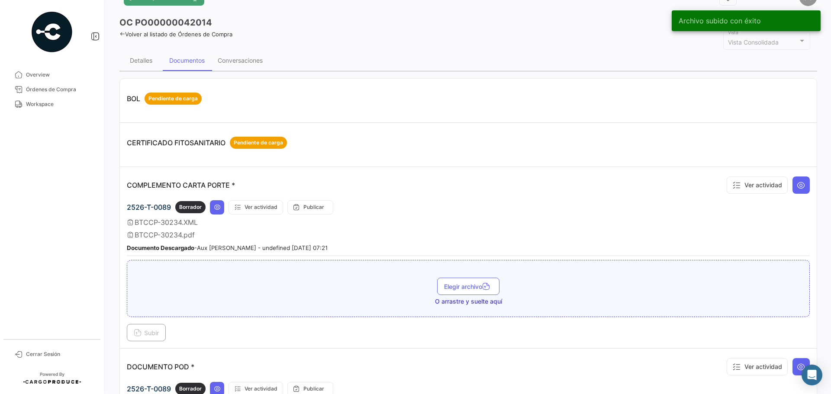
scroll to position [0, 0]
